Goal: Task Accomplishment & Management: Use online tool/utility

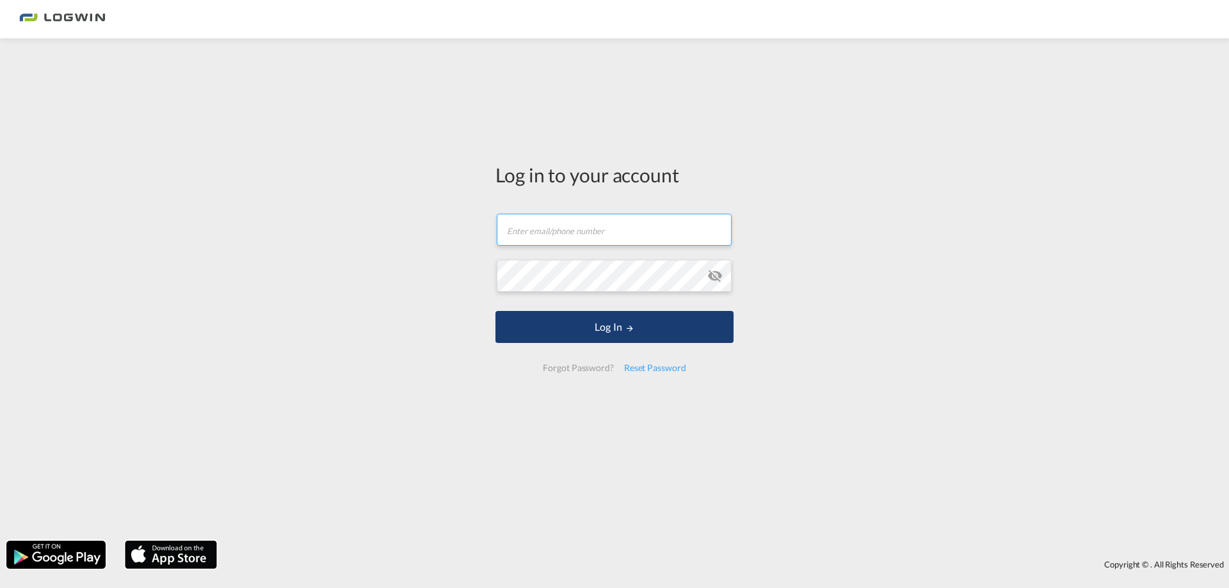
type input "[PERSON_NAME][EMAIL_ADDRESS][PERSON_NAME][DOMAIN_NAME]"
click at [594, 332] on button "Log In" at bounding box center [614, 327] width 238 height 32
